Goal: Task Accomplishment & Management: Manage account settings

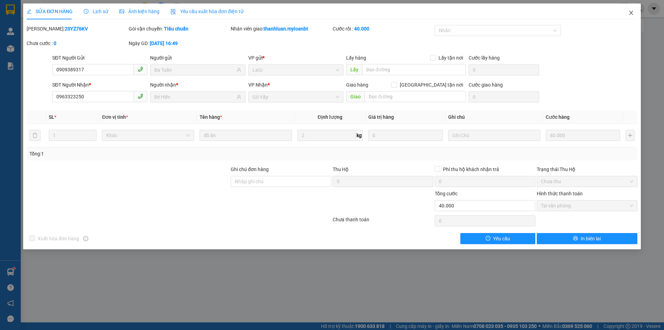
click at [633, 11] on icon "close" at bounding box center [631, 13] width 6 height 6
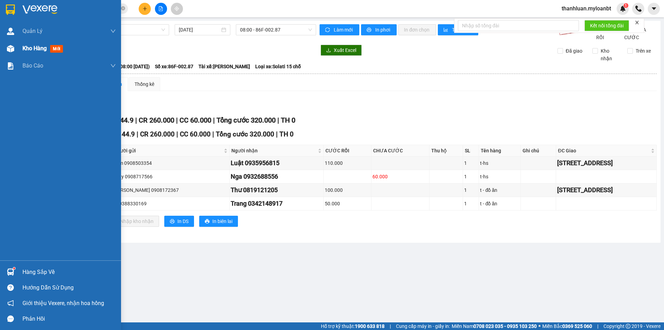
click at [37, 50] on span "Kho hàng" at bounding box center [34, 48] width 24 height 7
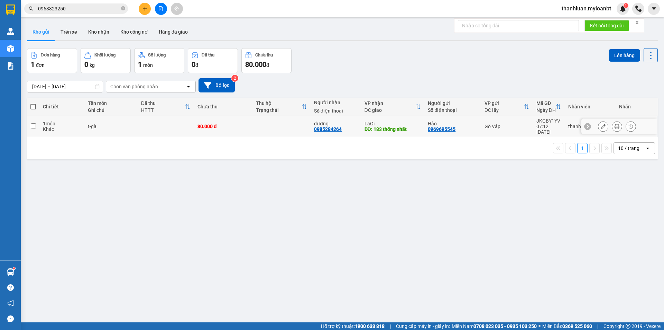
click at [86, 124] on td "t-gà" at bounding box center [110, 126] width 53 height 21
checkbox input "true"
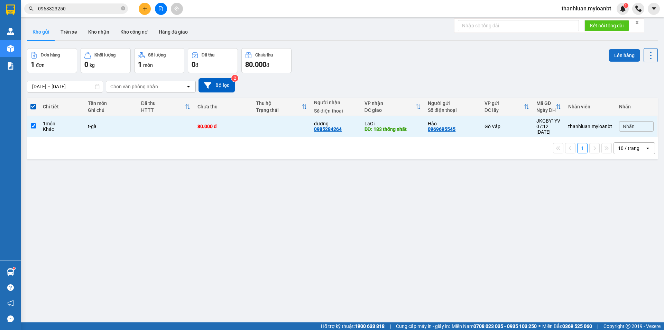
click at [626, 52] on button "Lên hàng" at bounding box center [624, 55] width 31 height 12
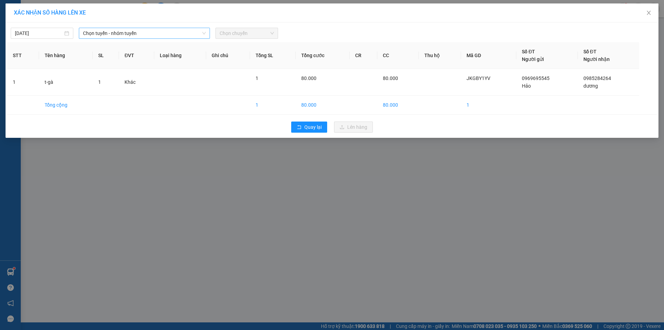
click at [124, 30] on span "Chọn tuyến - nhóm tuyến" at bounding box center [144, 33] width 123 height 10
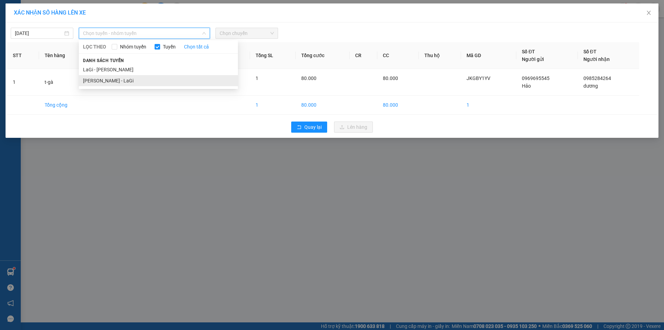
click at [129, 79] on li "Hồ Chí Minh - LaGi" at bounding box center [158, 80] width 159 height 11
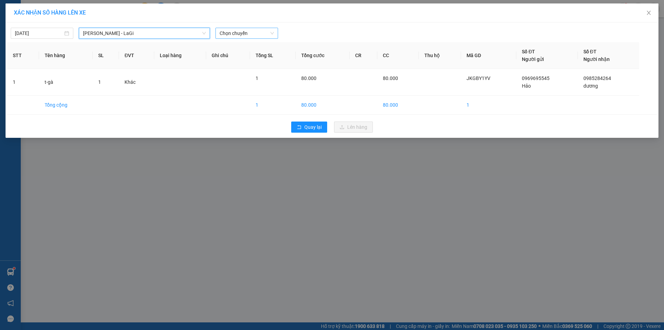
click at [238, 29] on span "Chọn chuyến" at bounding box center [247, 33] width 54 height 10
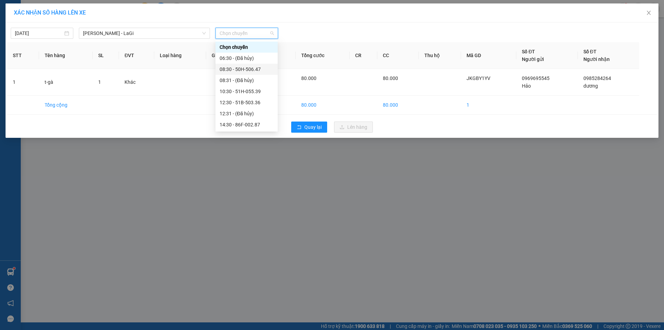
click at [248, 67] on div "08:30 - 50H-506.47" at bounding box center [247, 69] width 54 height 8
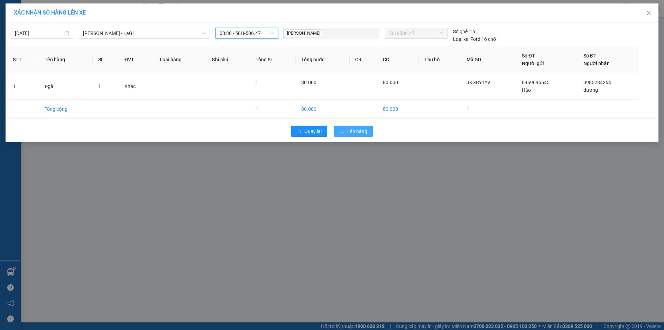
click at [354, 136] on button "Lên hàng" at bounding box center [353, 131] width 39 height 11
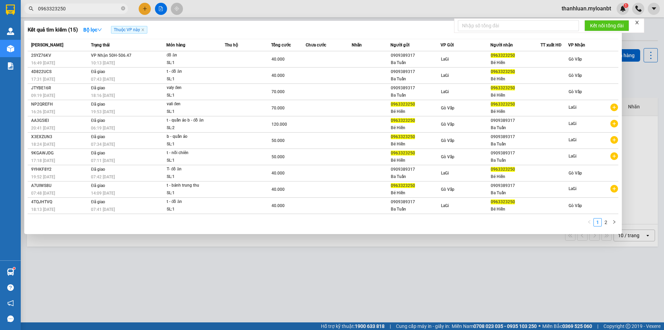
click at [97, 7] on input "0963323250" at bounding box center [79, 9] width 82 height 8
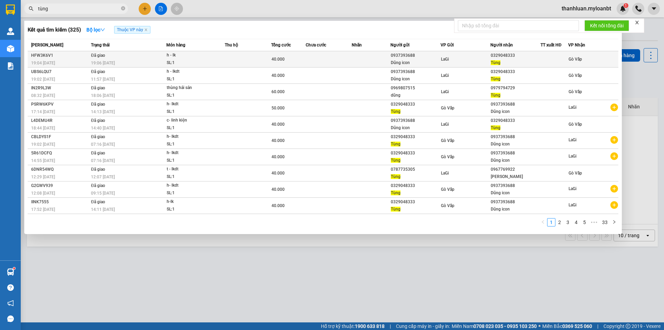
type input "tùng"
click at [210, 58] on div "h - lk" at bounding box center [193, 56] width 52 height 8
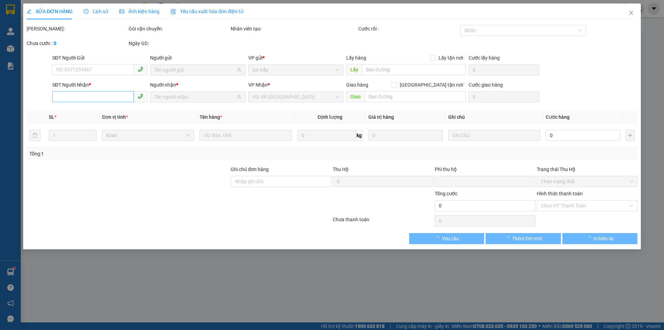
drag, startPoint x: 112, startPoint y: 98, endPoint x: 105, endPoint y: 99, distance: 7.3
click at [91, 88] on div "SĐT Người Nhận *" at bounding box center [99, 85] width 95 height 8
click at [91, 91] on input "SĐT Người Nhận *" at bounding box center [93, 96] width 82 height 11
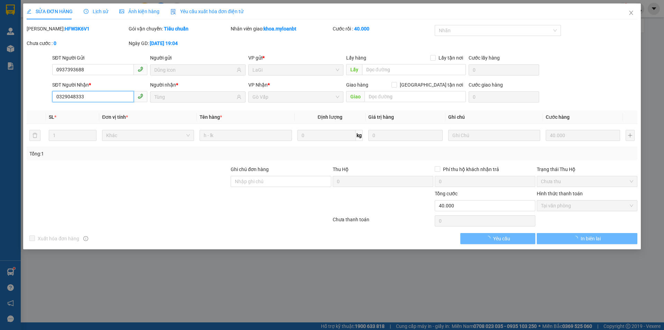
type input "0937393688"
type input "Dũng icon"
type input "0329048333"
type input "Tùng"
type input "0"
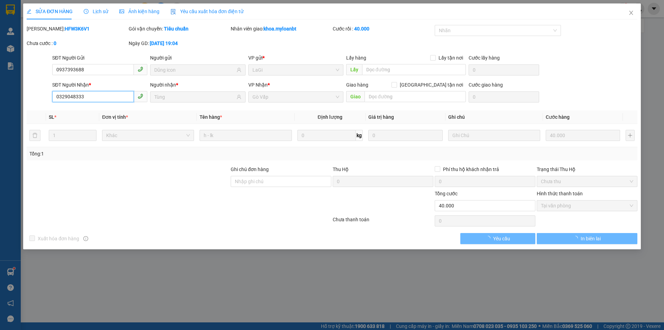
type input "40.000"
click at [105, 98] on input "0329048333" at bounding box center [93, 96] width 82 height 11
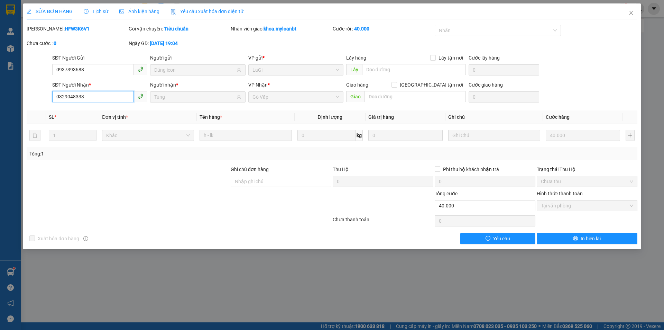
click at [105, 98] on input "0329048333" at bounding box center [93, 96] width 82 height 11
click at [635, 12] on span "Close" at bounding box center [630, 12] width 19 height 19
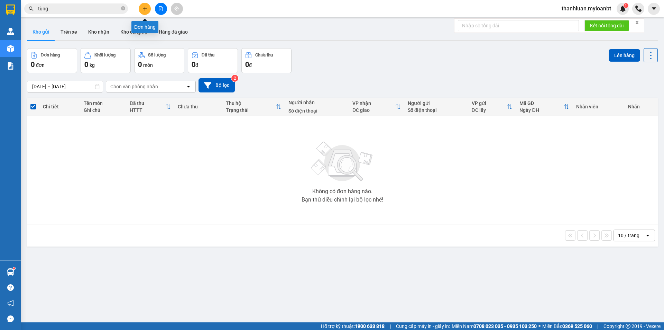
click at [145, 11] on button at bounding box center [145, 9] width 12 height 12
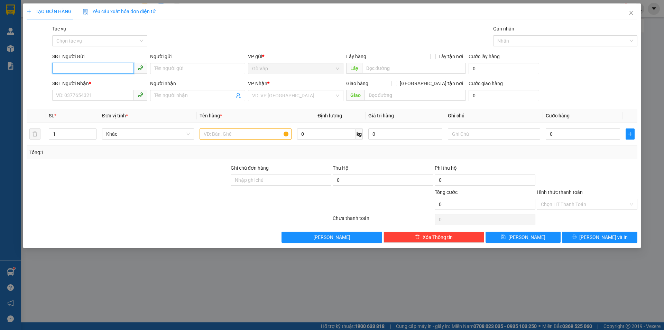
paste input "0329048333"
type input "0329048333"
click at [113, 85] on div "0329048333 - Tùng" at bounding box center [99, 83] width 87 height 8
type input "Tùng"
type input "0937393688"
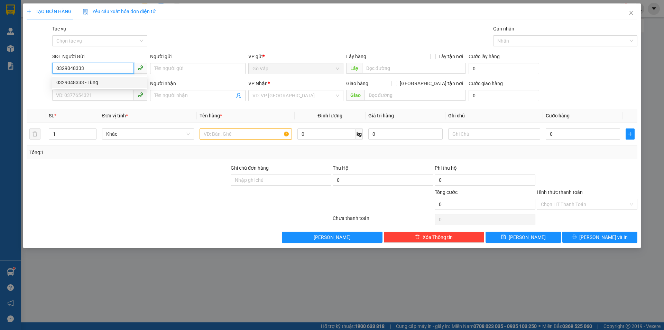
type input "Dũng icon"
type input "0329048333"
click at [228, 136] on input "text" at bounding box center [246, 133] width 92 height 11
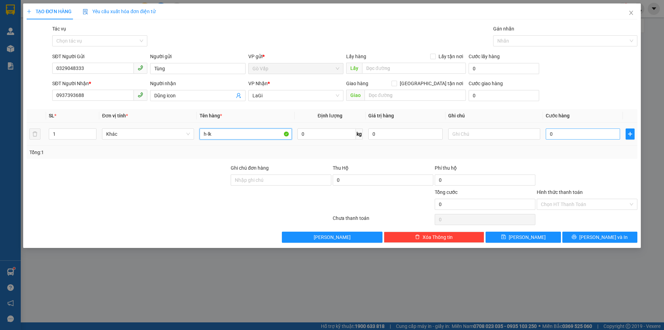
type input "h-lk"
click at [558, 133] on input "0" at bounding box center [583, 133] width 74 height 11
type input "3"
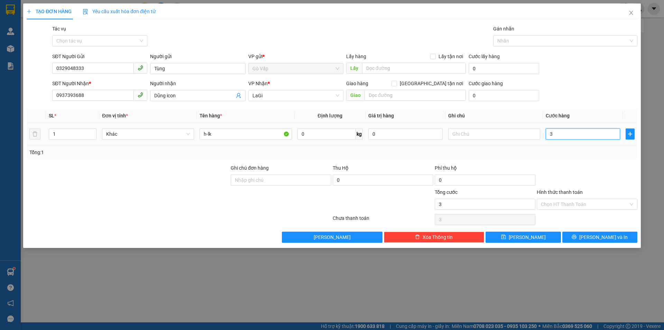
type input "33"
type input "3"
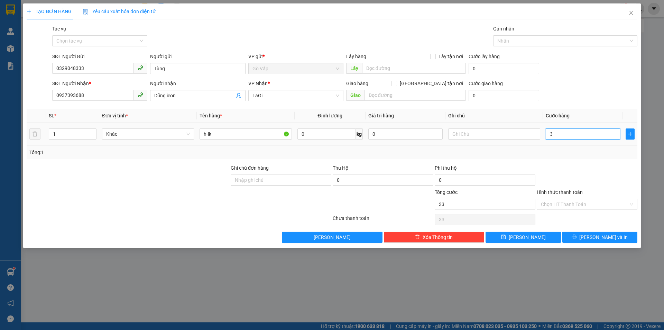
type input "3"
type input "30"
type input "30.000"
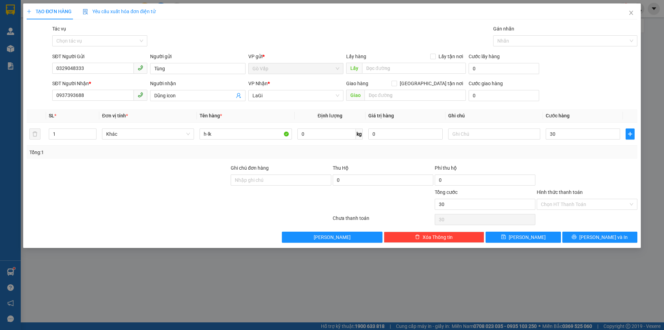
type input "30.000"
drag, startPoint x: 608, startPoint y: 168, endPoint x: 610, endPoint y: 221, distance: 53.3
click at [608, 176] on div at bounding box center [587, 176] width 102 height 24
click at [603, 231] on button "[PERSON_NAME] và In" at bounding box center [599, 236] width 75 height 11
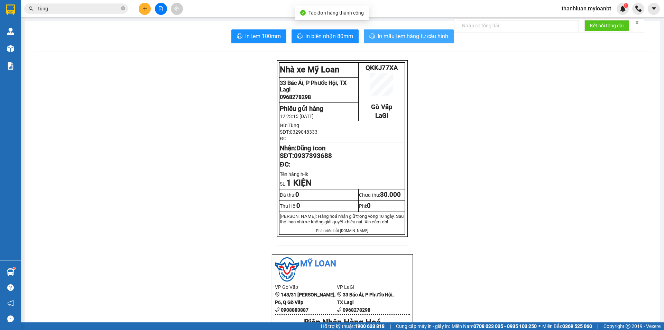
drag, startPoint x: 379, startPoint y: 40, endPoint x: 539, endPoint y: 109, distance: 174.2
click at [380, 40] on span "In mẫu tem hàng tự cấu hình" at bounding box center [413, 36] width 71 height 9
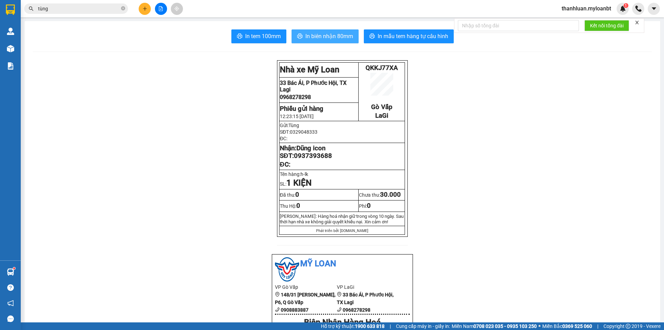
click at [319, 39] on span "In biên nhận 80mm" at bounding box center [329, 36] width 48 height 9
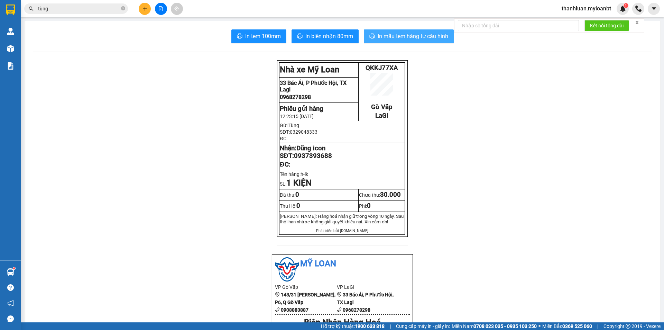
click at [403, 39] on span "In mẫu tem hàng tự cấu hình" at bounding box center [413, 36] width 71 height 9
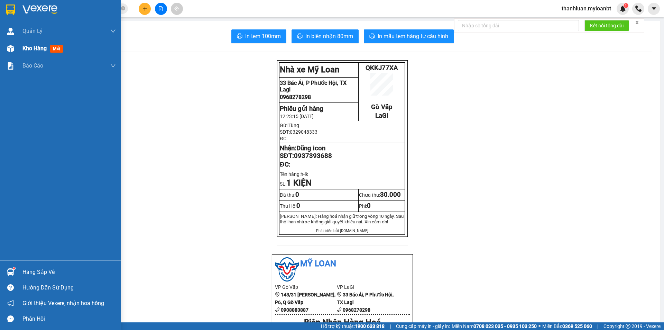
click at [8, 50] on img at bounding box center [10, 48] width 7 height 7
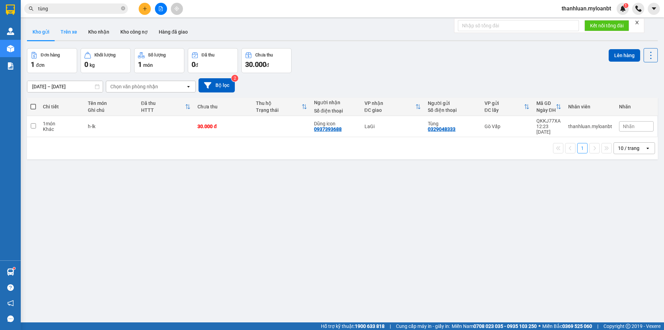
click at [59, 25] on button "Trên xe" at bounding box center [69, 32] width 28 height 17
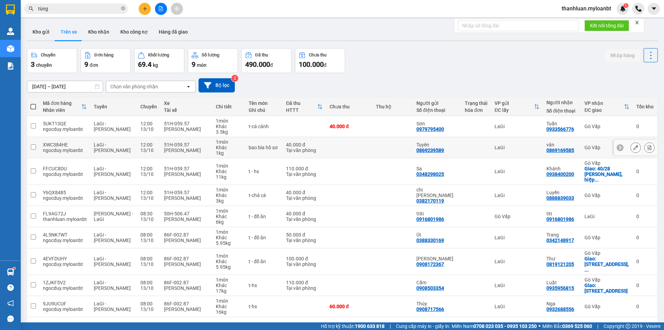
scroll to position [32, 0]
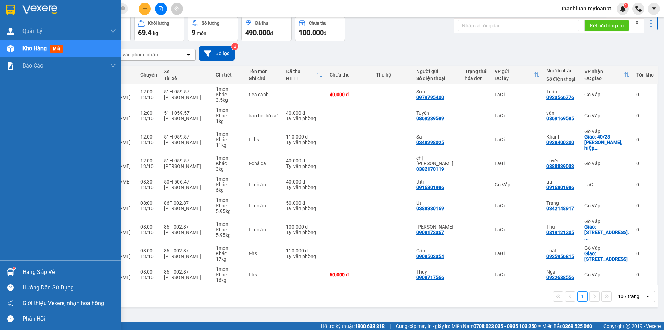
click at [16, 266] on div at bounding box center [10, 272] width 12 height 12
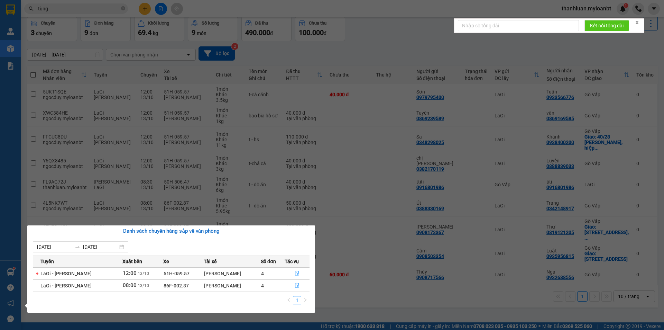
click at [317, 74] on section "Kết quả tìm kiếm ( 325 ) Bộ lọc Thuộc VP này Mã ĐH Trạng thái Món hàng Thu hộ T…" at bounding box center [332, 165] width 664 height 330
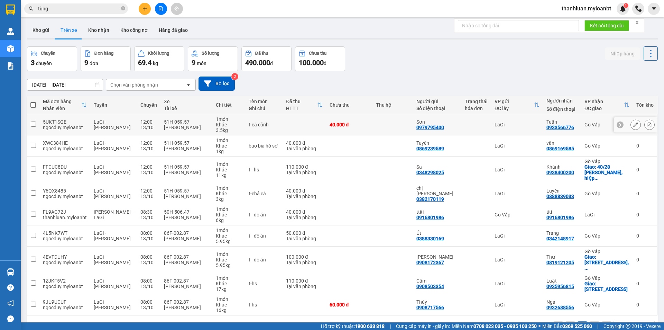
scroll to position [0, 0]
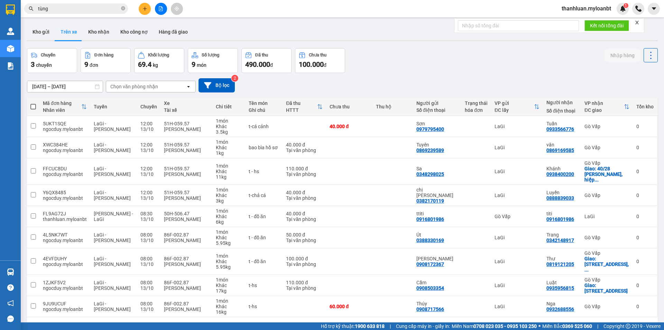
click at [44, 21] on div "ver 1.8.146 Kho gửi Trên xe Kho nhận Kho công nợ Hàng đã giao Chuyến 3 chuyến Đ…" at bounding box center [342, 186] width 636 height 330
click at [42, 31] on button "Kho gửi" at bounding box center [41, 32] width 28 height 17
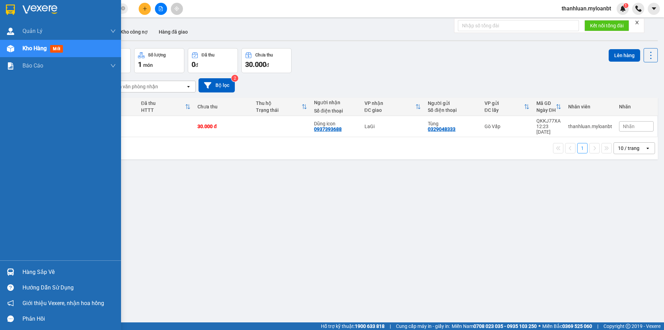
click at [27, 270] on div "Hàng sắp về" at bounding box center [68, 272] width 93 height 10
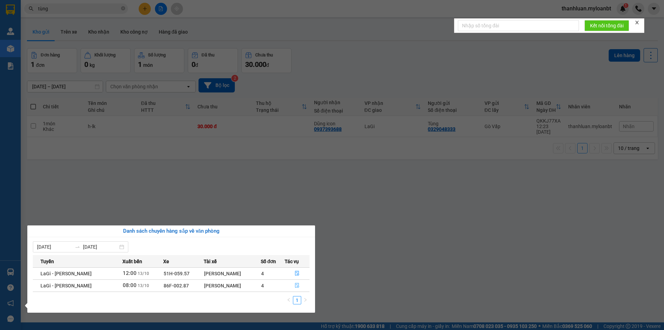
click at [295, 285] on icon "file-done" at bounding box center [297, 285] width 4 height 5
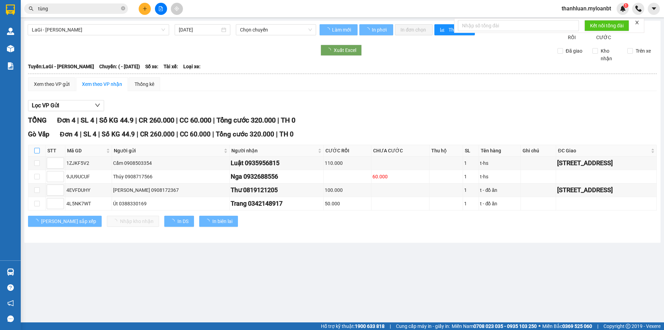
click at [37, 152] on table "STT Mã GD Người gửi Người nhận CƯỚC RỒI CHƯA CƯỚC Thu hộ SL Tên hàng Ghi chú…" at bounding box center [342, 178] width 628 height 66
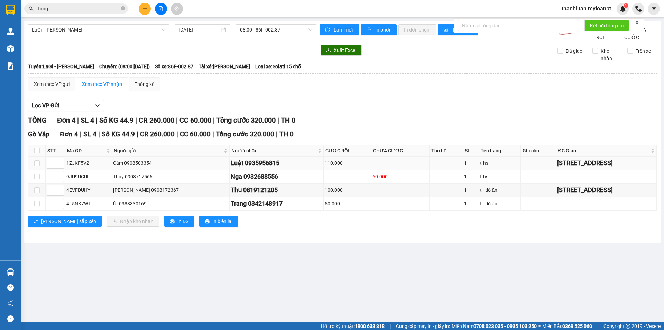
click at [39, 165] on td at bounding box center [36, 162] width 17 height 13
click at [34, 153] on input "checkbox" at bounding box center [37, 151] width 6 height 6
checkbox input "true"
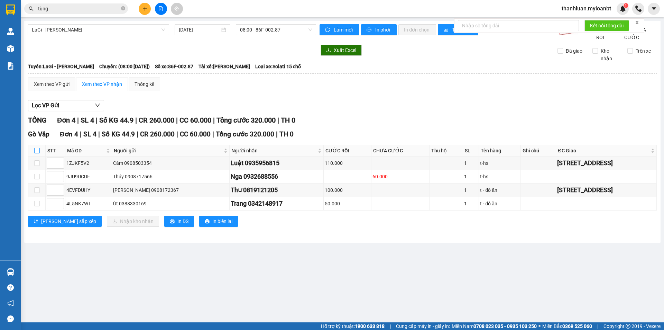
checkbox input "true"
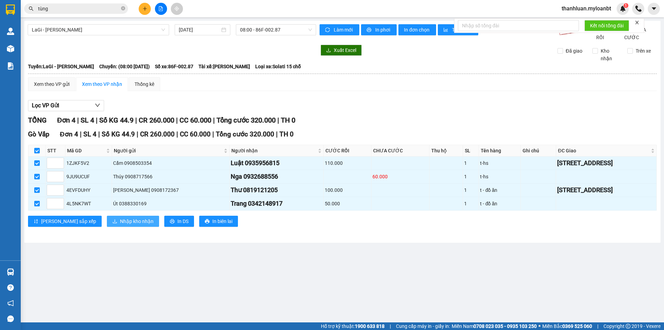
click at [120, 225] on span "Nhập kho nhận" at bounding box center [137, 221] width 34 height 8
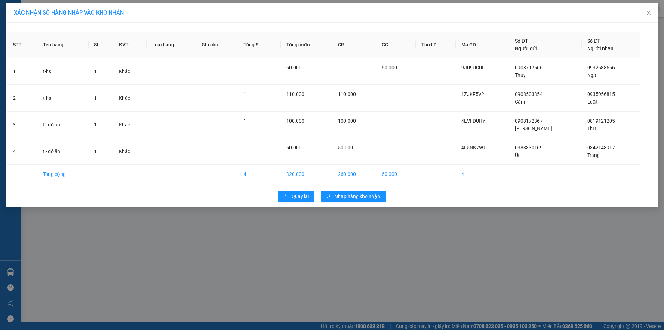
click at [344, 190] on div "Quay lại Nhập hàng kho nhận" at bounding box center [331, 196] width 649 height 18
click at [345, 194] on span "Nhập hàng kho nhận" at bounding box center [357, 196] width 46 height 8
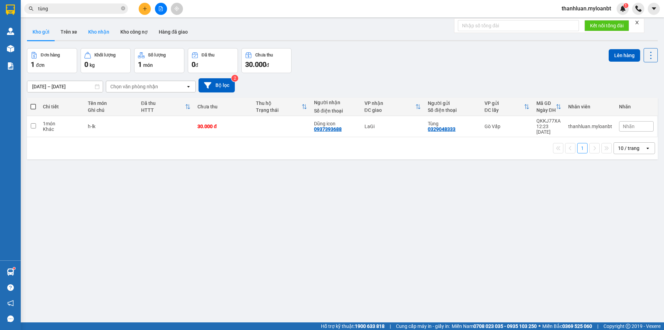
click at [94, 30] on button "Kho nhận" at bounding box center [99, 32] width 32 height 17
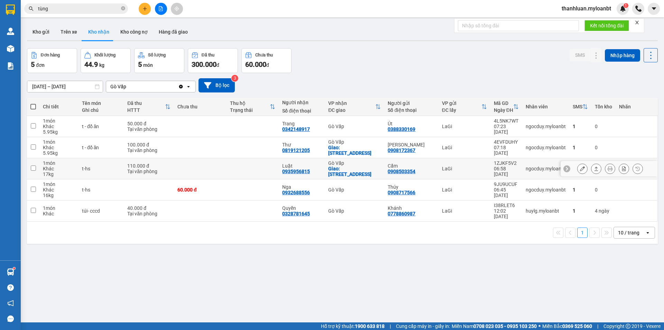
click at [83, 24] on button "Kho nhận" at bounding box center [99, 32] width 32 height 17
click at [90, 8] on input "tùng" at bounding box center [79, 9] width 82 height 8
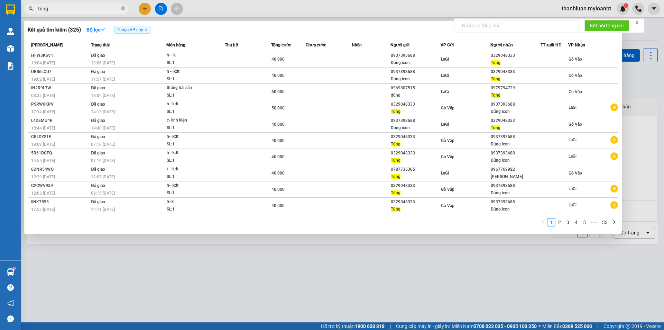
click at [90, 8] on input "tùng" at bounding box center [79, 9] width 82 height 8
paste input "0909751088"
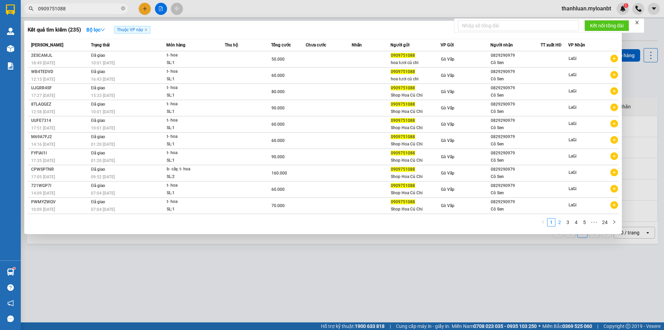
click at [556, 221] on link "2" at bounding box center [560, 222] width 8 height 8
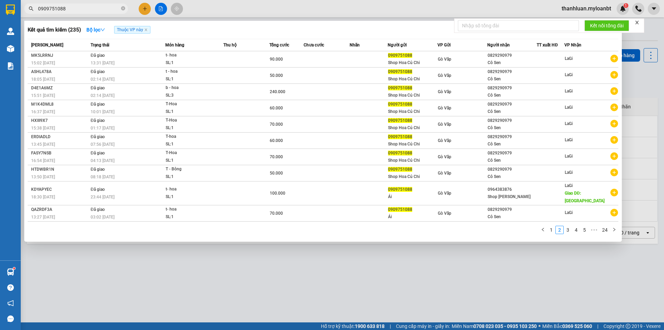
click at [87, 10] on input "0909751088" at bounding box center [79, 9] width 82 height 8
paste input "64383876"
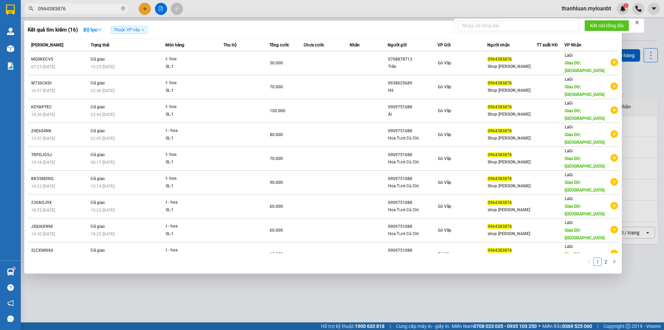
type input "0964383876"
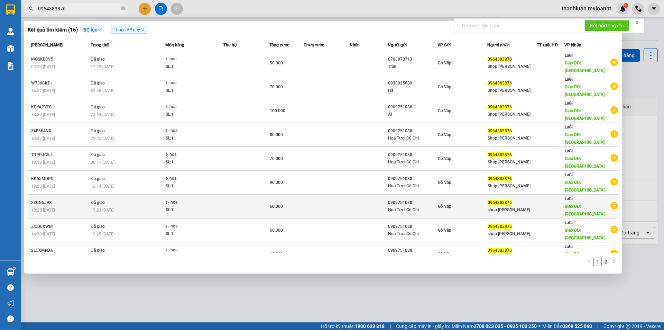
click at [375, 194] on td at bounding box center [369, 206] width 38 height 24
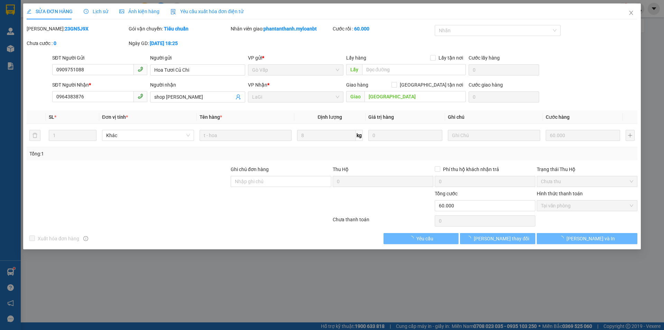
type input "0909751088"
type input "0964383876"
type input "[GEOGRAPHIC_DATA]"
type input "0"
type input "60.000"
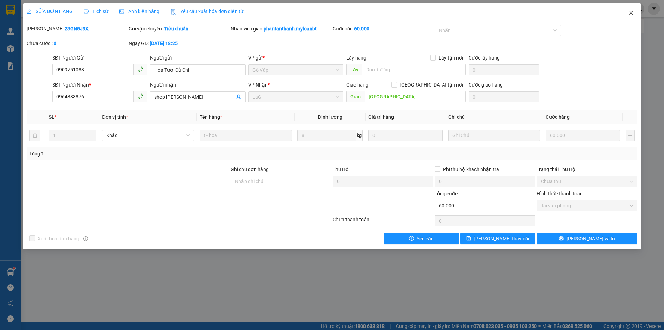
click at [632, 11] on icon "close" at bounding box center [631, 13] width 6 height 6
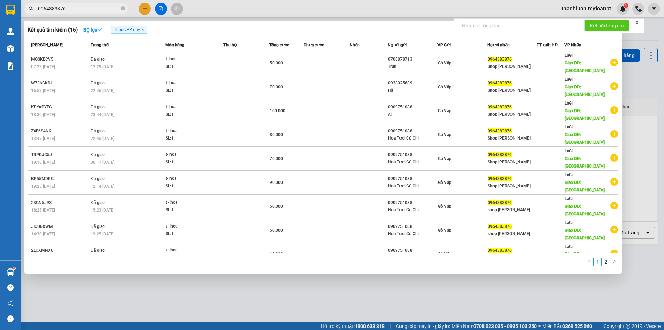
click at [86, 8] on input "0964383876" at bounding box center [79, 9] width 82 height 8
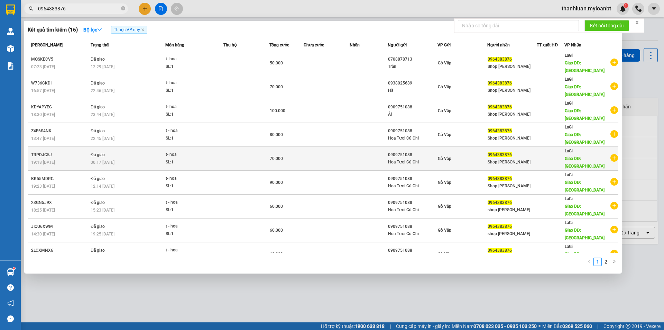
click at [499, 152] on span "0964383876" at bounding box center [500, 154] width 24 height 5
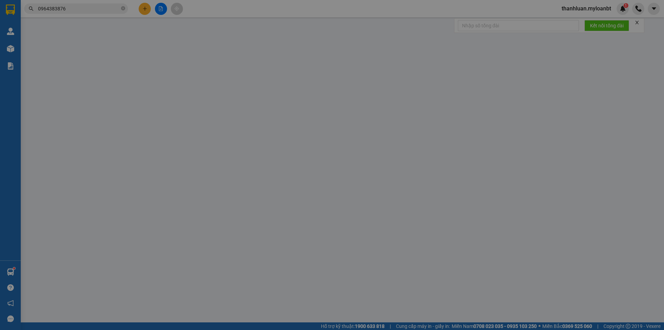
type input "0909751088"
type input "0964383876"
type input "[GEOGRAPHIC_DATA]"
type input "0"
type input "70.000"
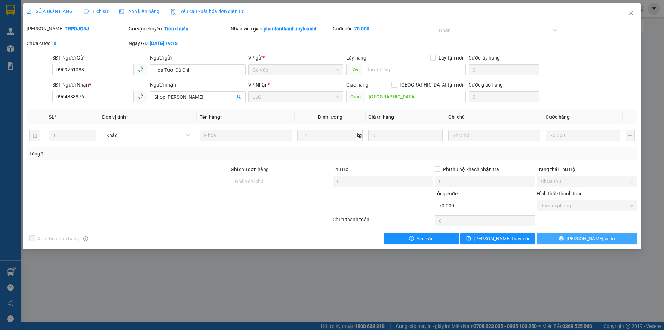
click at [564, 236] on icon "printer" at bounding box center [561, 238] width 5 height 5
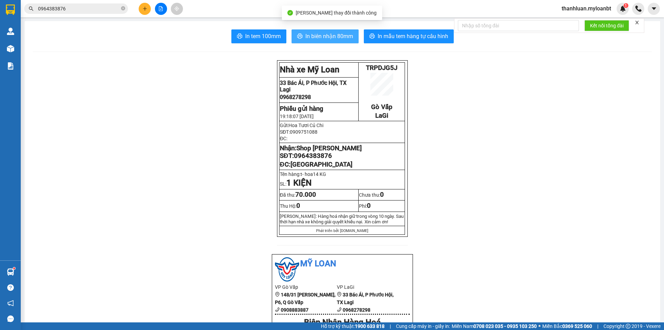
click at [334, 36] on span "In biên nhận 80mm" at bounding box center [329, 36] width 48 height 9
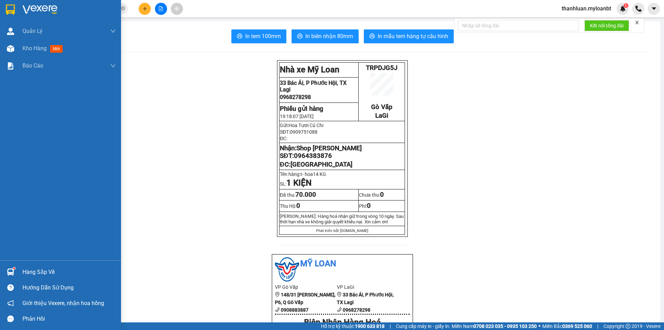
drag, startPoint x: 15, startPoint y: 266, endPoint x: 20, endPoint y: 269, distance: 6.7
click at [15, 266] on div at bounding box center [10, 272] width 12 height 12
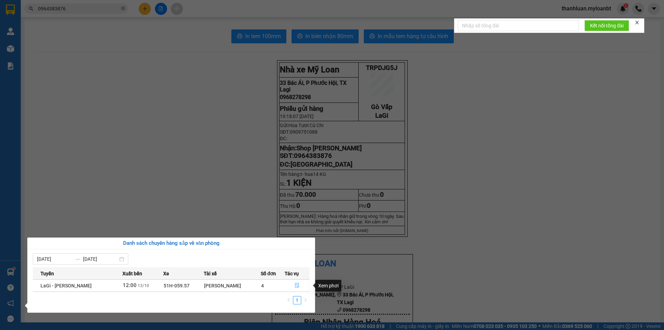
click at [296, 280] on button "button" at bounding box center [297, 285] width 25 height 11
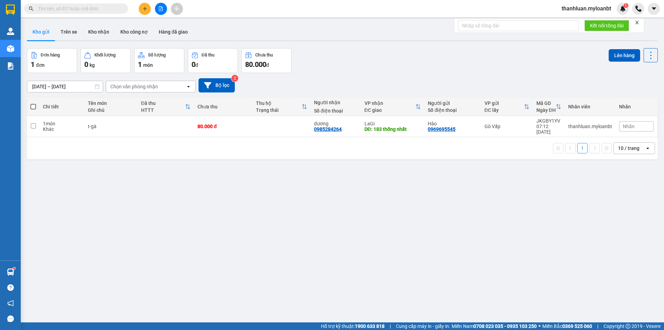
click at [145, 7] on icon "plus" at bounding box center [144, 8] width 5 height 5
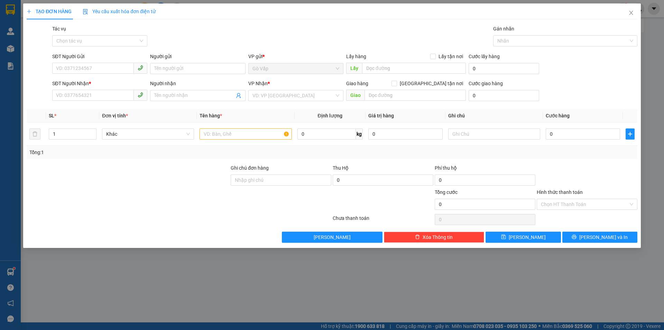
click at [585, 91] on div "SĐT Người Nhận * VD: 0377654321 Người nhận Tên người nhận VP Nhận * VD: VP [GEO…" at bounding box center [345, 92] width 588 height 24
click at [105, 65] on input "SĐT Người Gửi" at bounding box center [93, 68] width 82 height 11
click at [84, 85] on div "0908863280 - Nam" at bounding box center [99, 83] width 87 height 8
type input "0908863280"
type input "Nam"
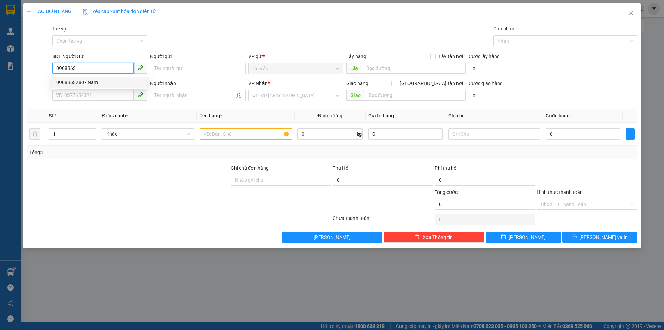
type input "0971939161"
type input "Minh"
type input "0908863280"
click at [98, 94] on input "0971939161" at bounding box center [93, 95] width 82 height 11
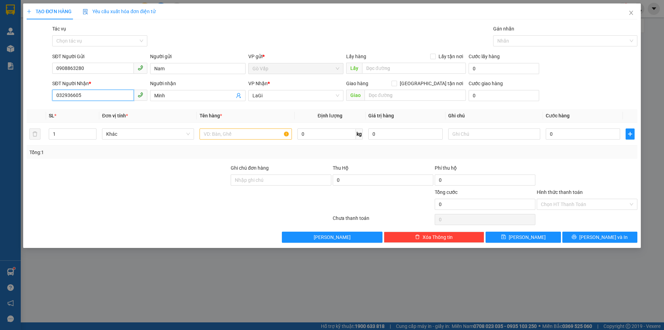
type input "0329366052"
click at [94, 107] on div "0329366052 - Vy" at bounding box center [99, 109] width 87 height 8
type input "Vy"
type input "0329366052"
click at [240, 134] on input "text" at bounding box center [246, 133] width 92 height 11
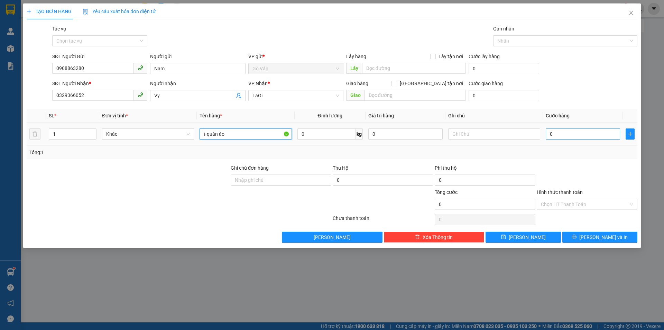
type input "t-quàn áo"
click at [573, 134] on input "0" at bounding box center [583, 133] width 74 height 11
type input "3"
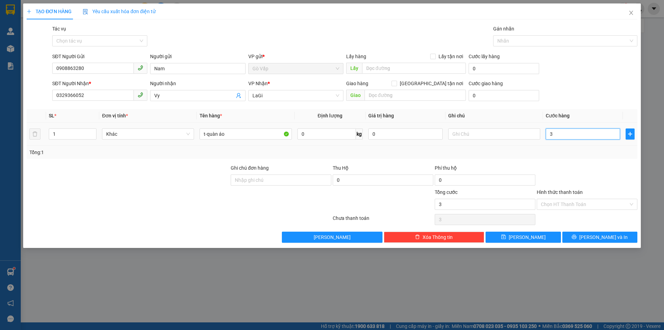
type input "30"
type input "30.000"
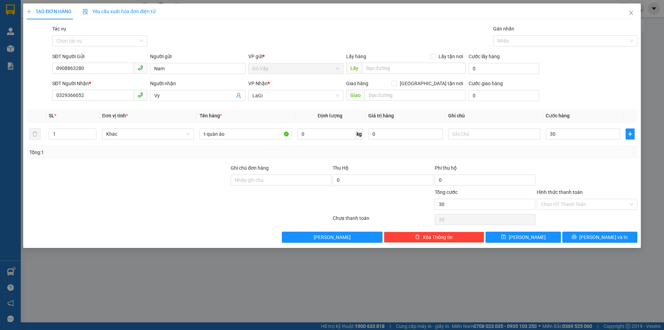
type input "30.000"
click at [585, 155] on div "Tổng: 1" at bounding box center [331, 152] width 605 height 8
click at [580, 128] on div "30.000" at bounding box center [583, 134] width 74 height 14
click at [581, 134] on input "30.000" at bounding box center [583, 133] width 74 height 11
type input "4"
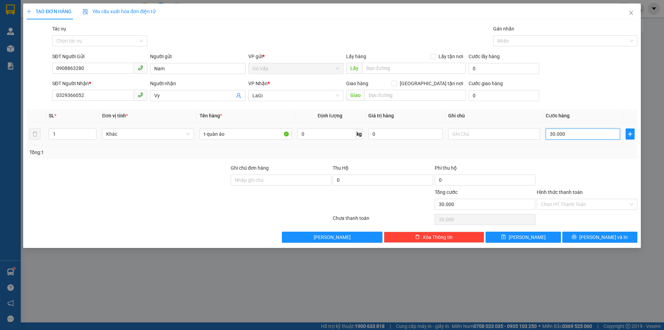
type input "4"
type input "40"
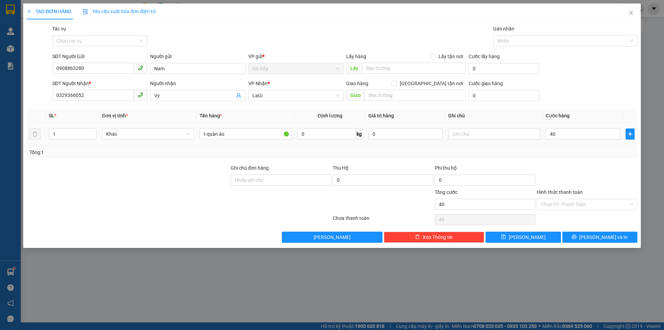
type input "40.000"
click at [577, 155] on div "Tổng: 1" at bounding box center [331, 152] width 605 height 8
click at [598, 244] on div "TẠO ĐƠN HÀNG Yêu cầu xuất hóa đơn điện tử Transit Pickup Surcharge Ids Transit …" at bounding box center [332, 125] width 618 height 244
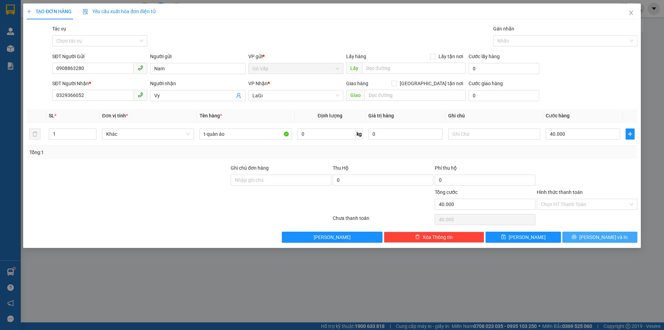
click at [599, 234] on span "[PERSON_NAME] và In" at bounding box center [603, 237] width 48 height 8
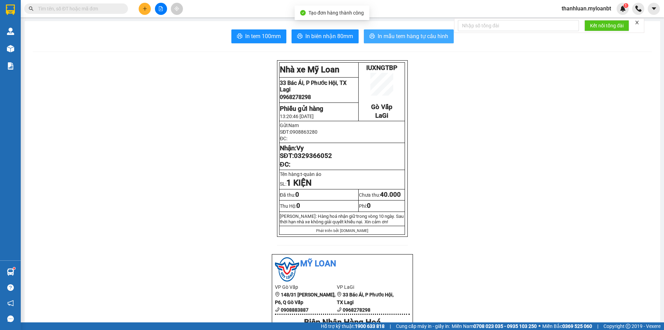
click at [391, 33] on span "In mẫu tem hàng tự cấu hình" at bounding box center [413, 36] width 71 height 9
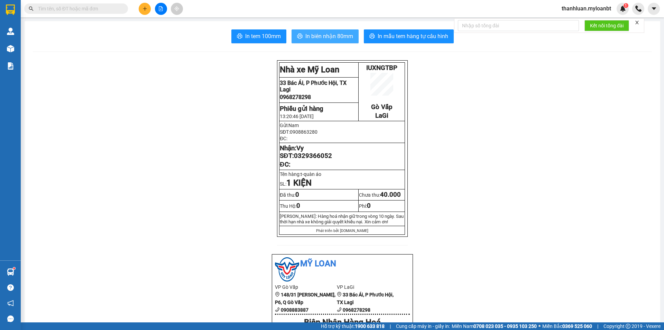
click at [309, 34] on span "In biên nhận 80mm" at bounding box center [329, 36] width 48 height 9
click at [144, 13] on button at bounding box center [145, 9] width 12 height 12
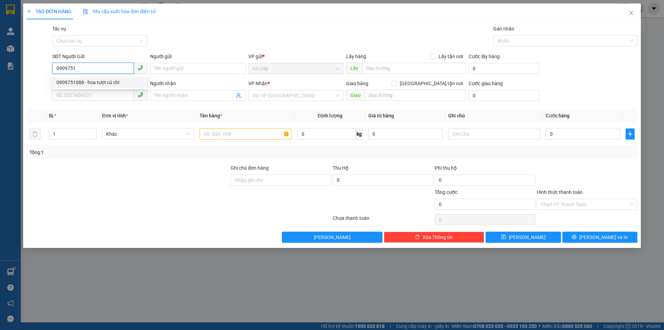
click at [117, 81] on div "0909751088 - hoa tươi củ chi" at bounding box center [99, 83] width 87 height 8
type input "0909751088"
type input "hoa tươi củ chi"
type input "0829290979"
type input "Cô Sang"
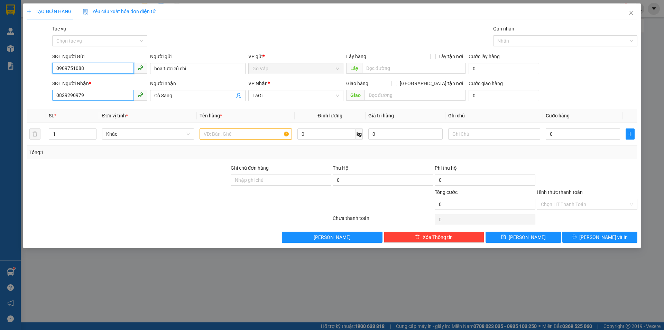
type input "0909751088"
click at [107, 94] on input "0829290979" at bounding box center [93, 95] width 82 height 11
type input "0964383876"
click at [108, 105] on div "0964383876 - Shop [GEOGRAPHIC_DATA]" at bounding box center [101, 109] width 90 height 8
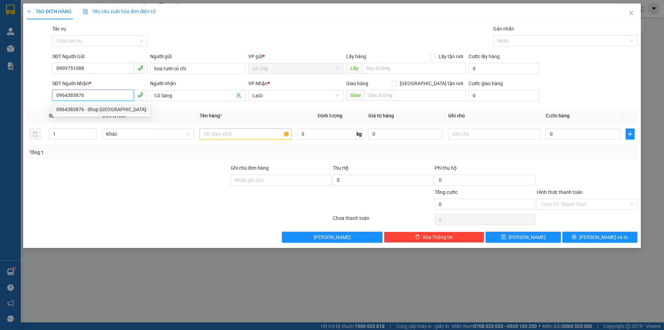
type input "Shop [PERSON_NAME]"
type input "[GEOGRAPHIC_DATA]"
type input "0964383876"
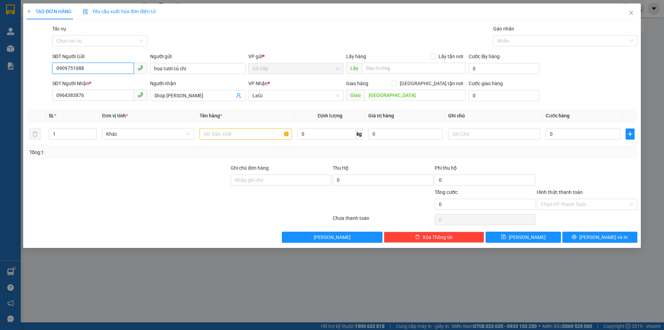
click at [101, 67] on input "0909751088" at bounding box center [93, 68] width 82 height 11
drag, startPoint x: 101, startPoint y: 67, endPoint x: 118, endPoint y: 51, distance: 23.5
click at [118, 51] on div "Transit Pickup Surcharge Ids Transit Deliver Surcharge Ids Transit Deliver Surc…" at bounding box center [332, 134] width 611 height 218
click at [108, 64] on input "0909751088" at bounding box center [93, 68] width 82 height 11
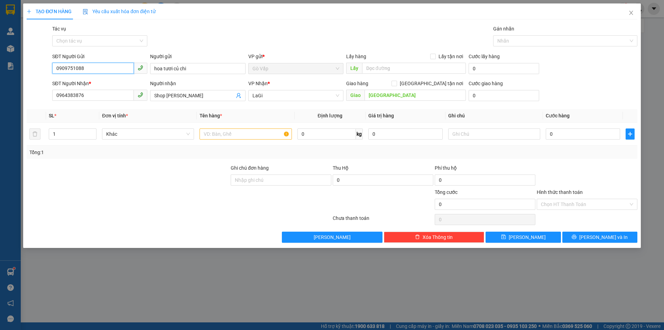
click at [108, 64] on input "0909751088" at bounding box center [93, 68] width 82 height 11
click at [107, 92] on input "0964383876" at bounding box center [93, 95] width 82 height 11
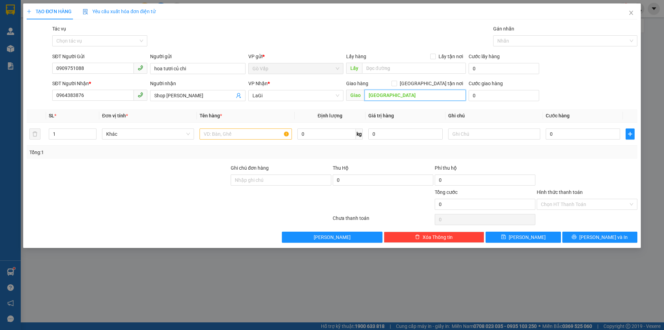
click at [459, 96] on input "[GEOGRAPHIC_DATA]" at bounding box center [415, 95] width 101 height 11
click at [495, 98] on input "0" at bounding box center [504, 95] width 71 height 11
type input "2"
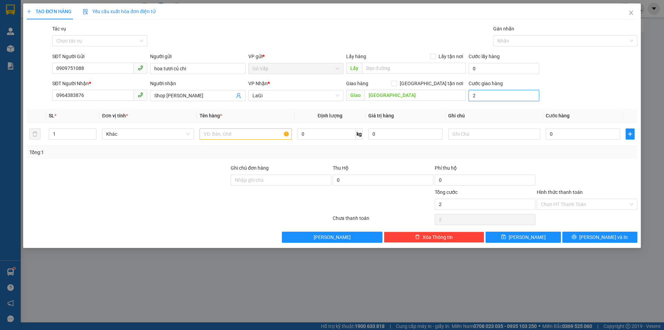
type input "20"
type input "20.000"
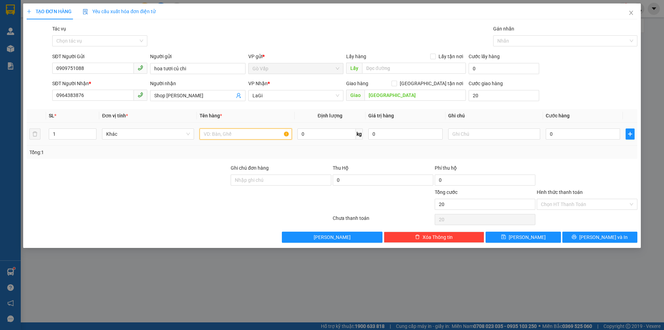
type input "20.000"
click at [246, 137] on input "text" at bounding box center [246, 133] width 92 height 11
type input "t-hoa"
click at [334, 131] on input "0" at bounding box center [326, 133] width 58 height 11
type input "11"
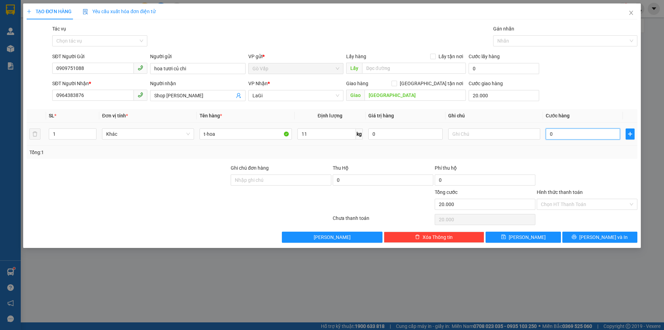
click at [586, 133] on input "0" at bounding box center [583, 133] width 74 height 11
type input "5"
type input "20.005"
type input "50"
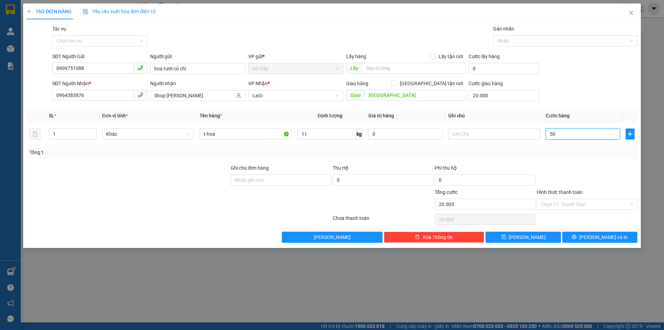
type input "20.050"
type input "50.000"
type input "70.000"
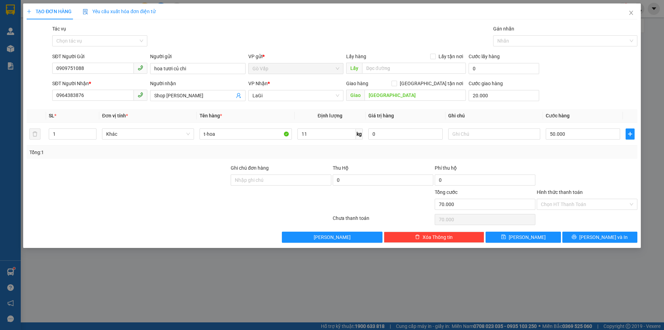
click at [586, 167] on div at bounding box center [587, 176] width 102 height 24
click at [585, 237] on button "[PERSON_NAME] và In" at bounding box center [599, 236] width 75 height 11
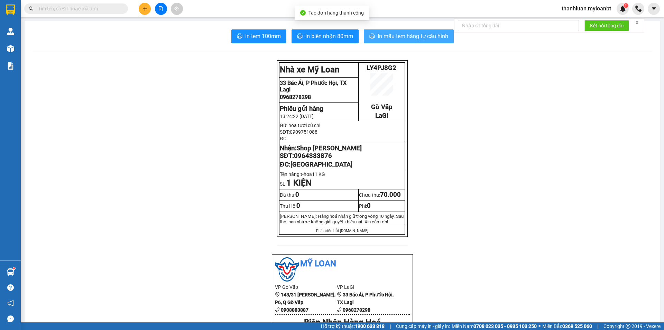
click at [393, 35] on span "In mẫu tem hàng tự cấu hình" at bounding box center [413, 36] width 71 height 9
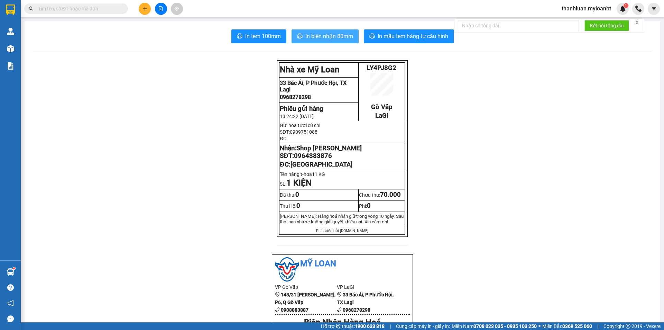
click at [331, 37] on span "In biên nhận 80mm" at bounding box center [329, 36] width 48 height 9
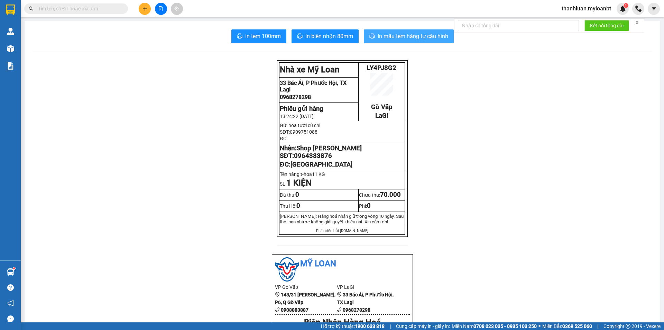
click at [409, 37] on span "In mẫu tem hàng tự cấu hình" at bounding box center [413, 36] width 71 height 9
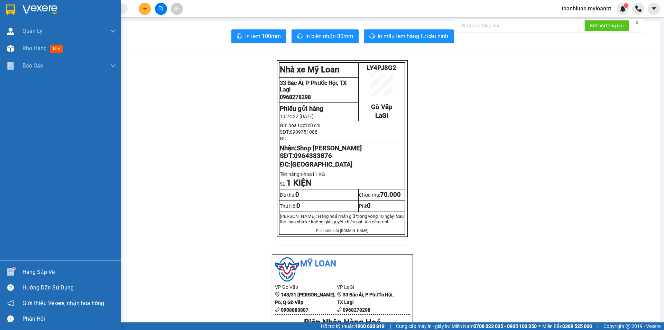
click at [63, 240] on div "Quản [PERSON_NAME] lý giao nhận mới Kho hàng mới Báo cáo Mẫu 1: Báo cáo dòng ti…" at bounding box center [60, 165] width 121 height 330
click at [21, 46] on div "Kho hàng mới" at bounding box center [60, 48] width 121 height 17
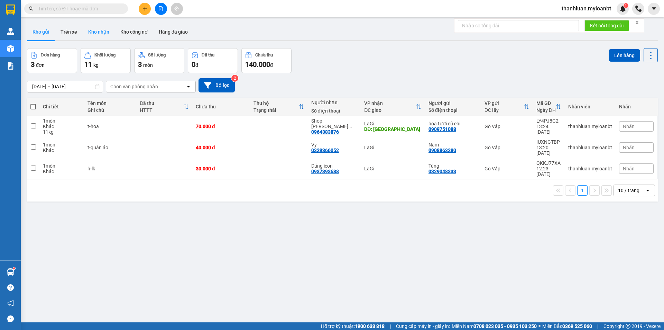
click at [91, 31] on button "Kho nhận" at bounding box center [99, 32] width 32 height 17
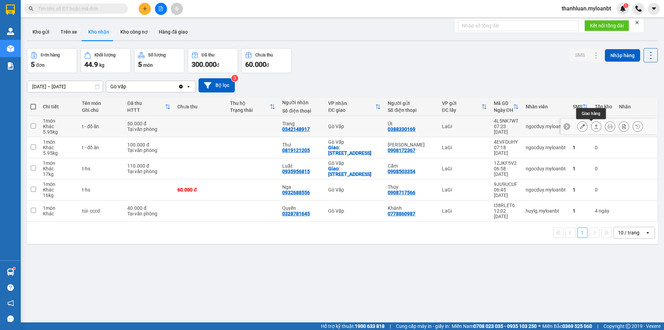
click at [594, 126] on icon at bounding box center [596, 126] width 5 height 5
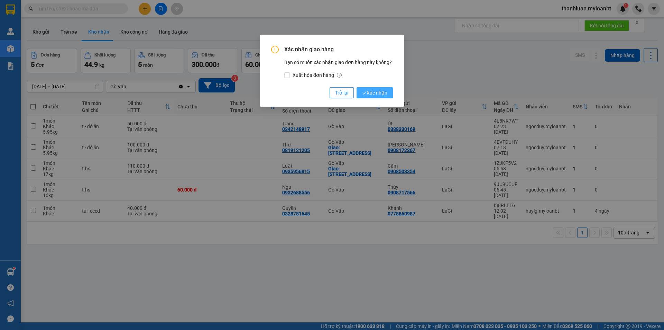
click at [385, 89] on span "Xác nhận" at bounding box center [374, 93] width 25 height 8
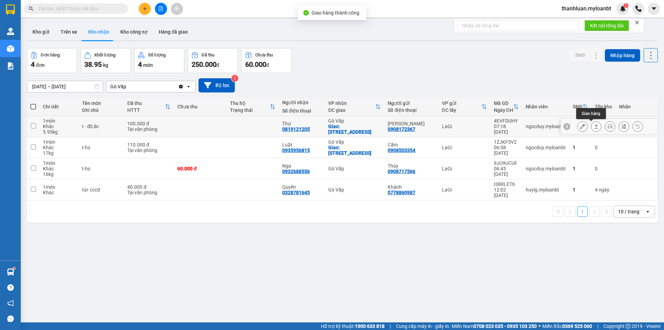
click at [594, 128] on icon at bounding box center [596, 126] width 5 height 5
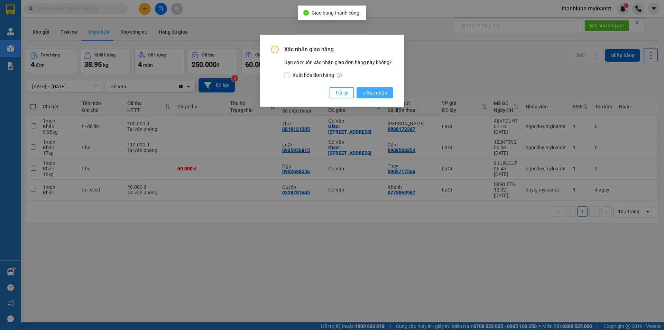
click at [371, 88] on button "Xác nhận" at bounding box center [375, 92] width 36 height 11
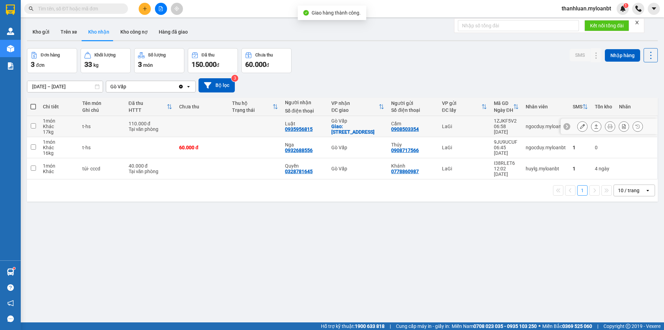
click at [594, 125] on button at bounding box center [596, 126] width 10 height 12
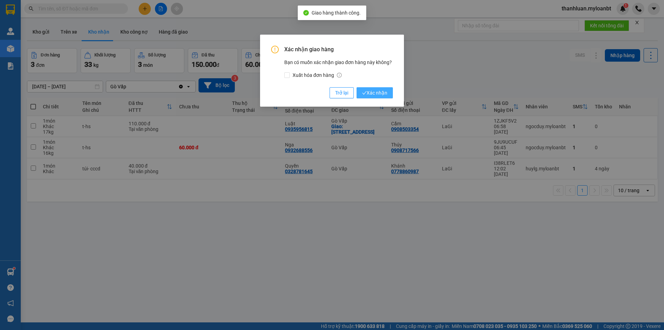
click at [377, 94] on span "Xác nhận" at bounding box center [374, 93] width 25 height 8
